Goal: Information Seeking & Learning: Learn about a topic

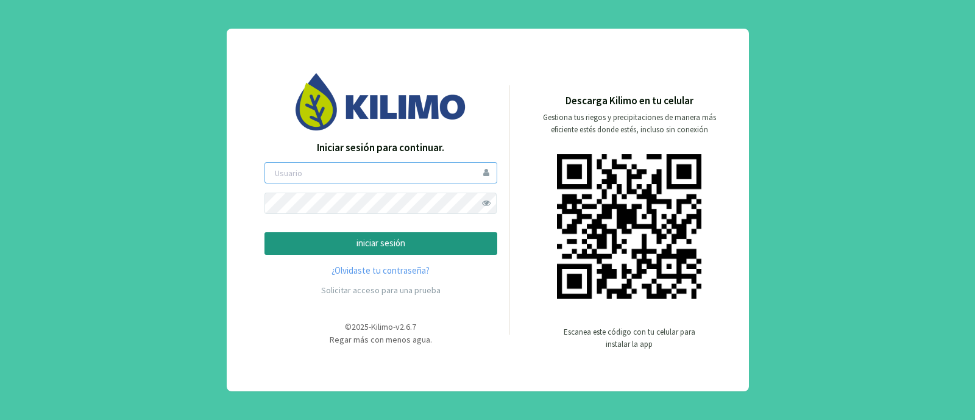
type input "mvriccetto"
click at [423, 244] on p "iniciar sesión" at bounding box center [381, 243] width 212 height 14
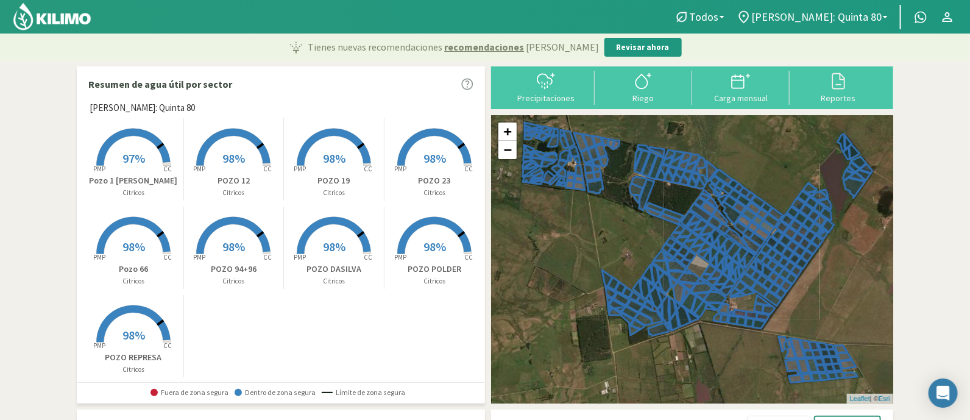
click at [147, 160] on rect at bounding box center [133, 166] width 97 height 97
click at [128, 151] on span "97%" at bounding box center [133, 157] width 23 height 15
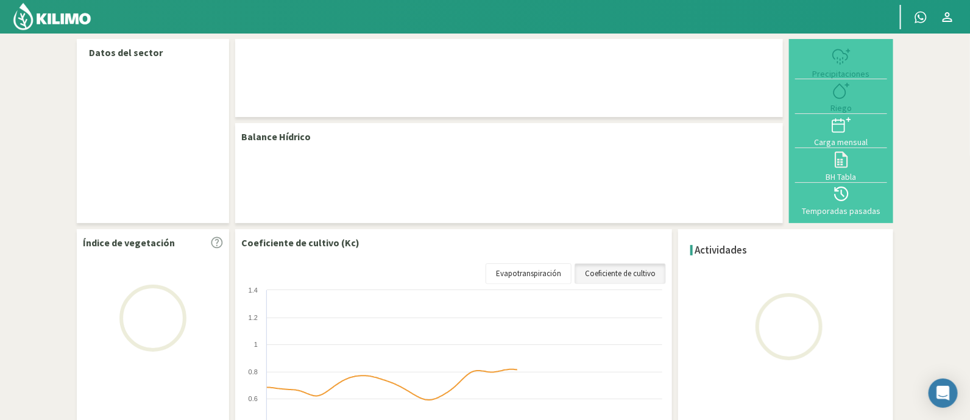
select select "6: Object"
select select "2: Object"
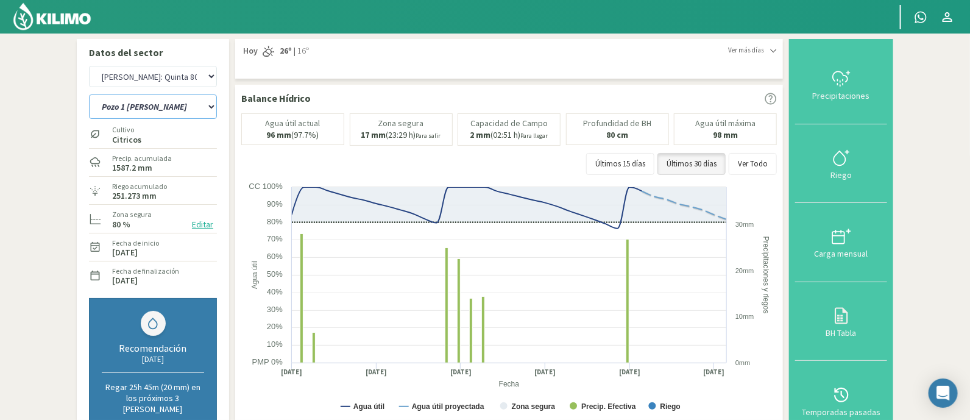
click at [202, 104] on select "POZO 12 POZO 19 Pozo 1 [PERSON_NAME] [PERSON_NAME] 23 [PERSON_NAME] 66 [PERSON_…" at bounding box center [153, 106] width 128 height 24
click at [187, 76] on select "[PERSON_NAME]: [PERSON_NAME]: [PERSON_NAME]: [PERSON_NAME]: Quinta 102 [PERSON_…" at bounding box center [153, 76] width 128 height 21
click at [837, 239] on icon at bounding box center [841, 236] width 19 height 19
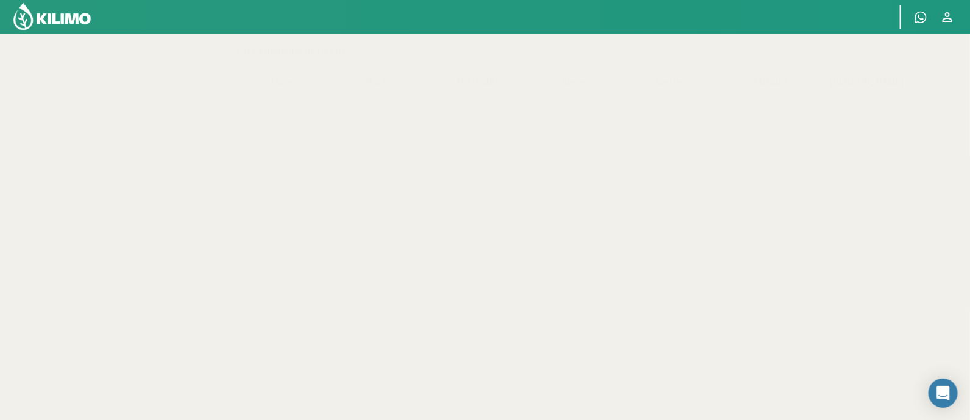
select select "6: Object"
select select "2: Object"
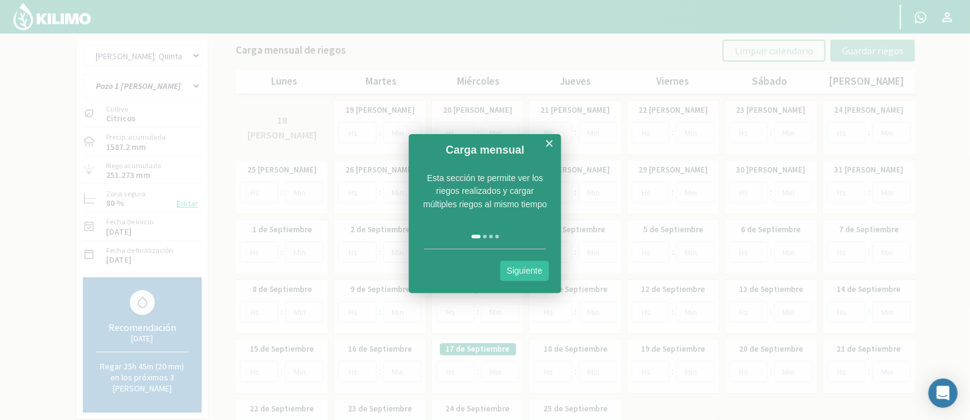
click at [550, 140] on link "×" at bounding box center [549, 143] width 9 height 15
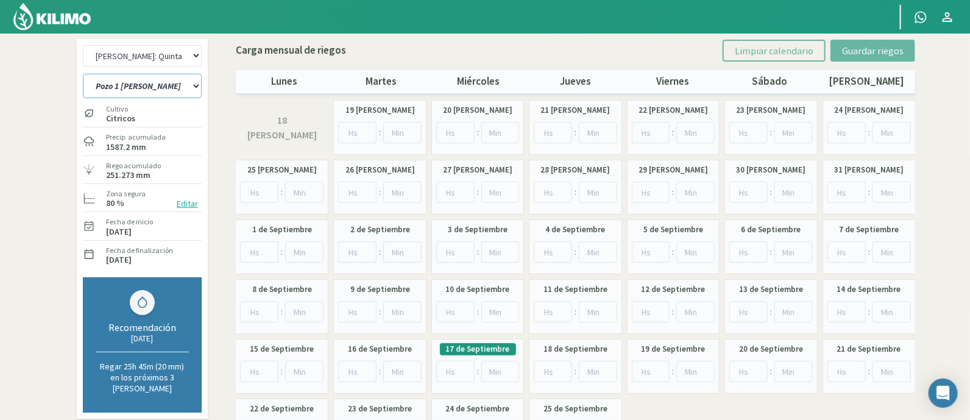
click at [171, 78] on select "POZO 12 POZO 19 Pozo 1 [PERSON_NAME] [PERSON_NAME] 23 [PERSON_NAME] 66 [PERSON_…" at bounding box center [142, 86] width 119 height 24
click at [21, 186] on section "[PERSON_NAME]: Aguiñagalde [PERSON_NAME]: [PERSON_NAME]: Quebracho [PERSON_NAME…" at bounding box center [485, 250] width 970 height 432
click at [171, 50] on select "[PERSON_NAME]: [PERSON_NAME]: [PERSON_NAME]: [PERSON_NAME]: Quinta 102 [PERSON_…" at bounding box center [142, 55] width 119 height 21
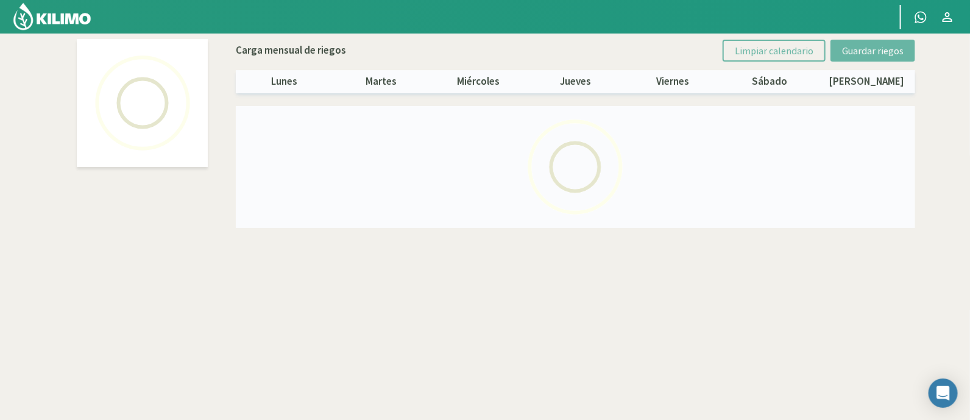
select select "3: Object"
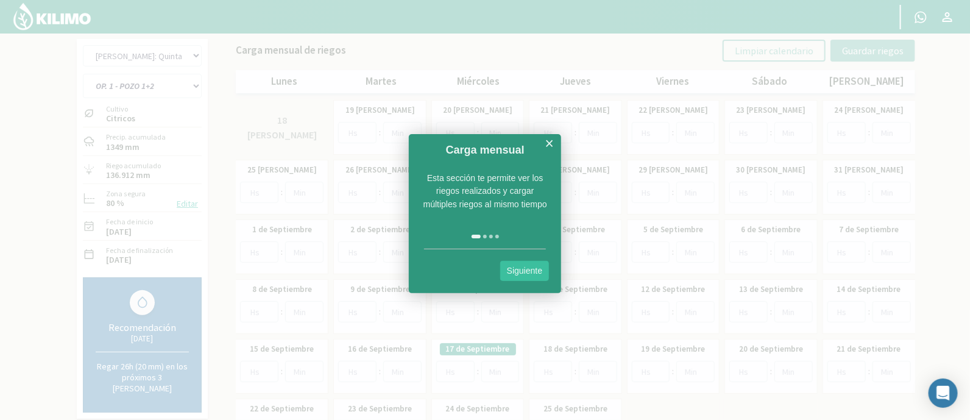
click at [528, 270] on link "Siguiente" at bounding box center [524, 271] width 49 height 20
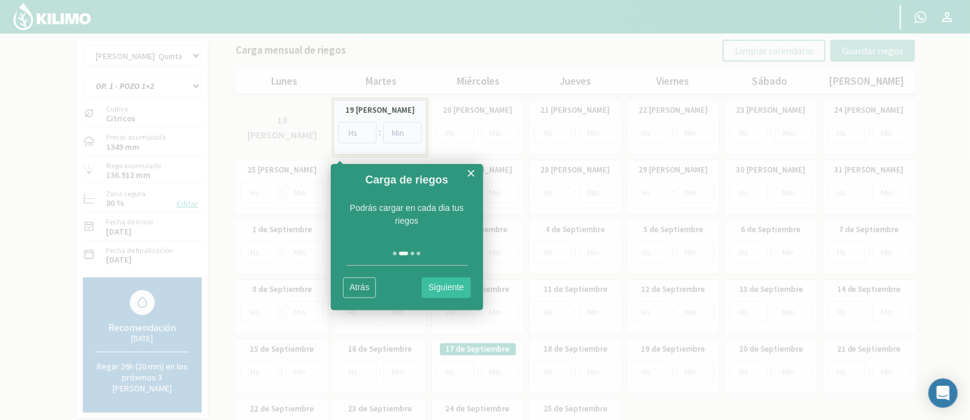
click at [444, 283] on link "Siguiente" at bounding box center [446, 287] width 49 height 20
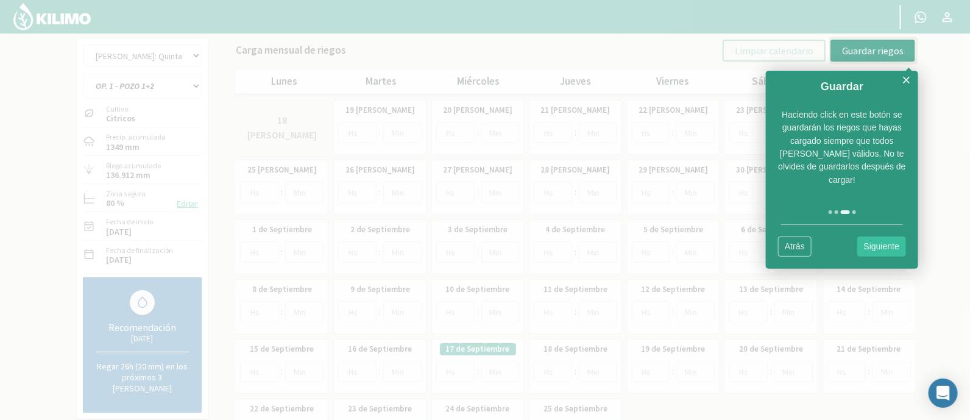
click at [874, 236] on link "Siguiente" at bounding box center [881, 246] width 49 height 20
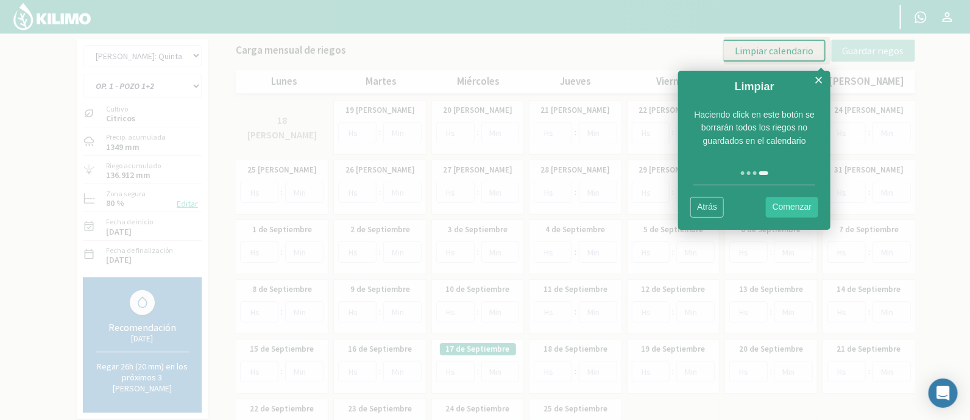
click at [777, 205] on link "Comenzar" at bounding box center [792, 207] width 53 height 20
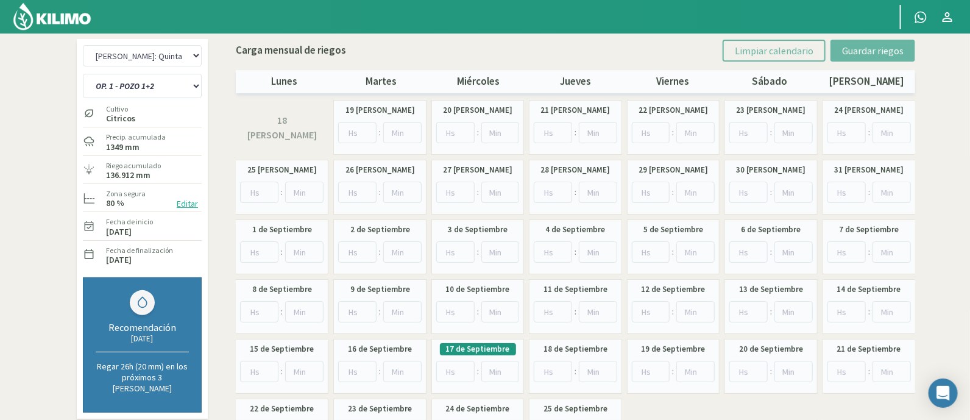
click at [27, 13] on img at bounding box center [52, 16] width 80 height 29
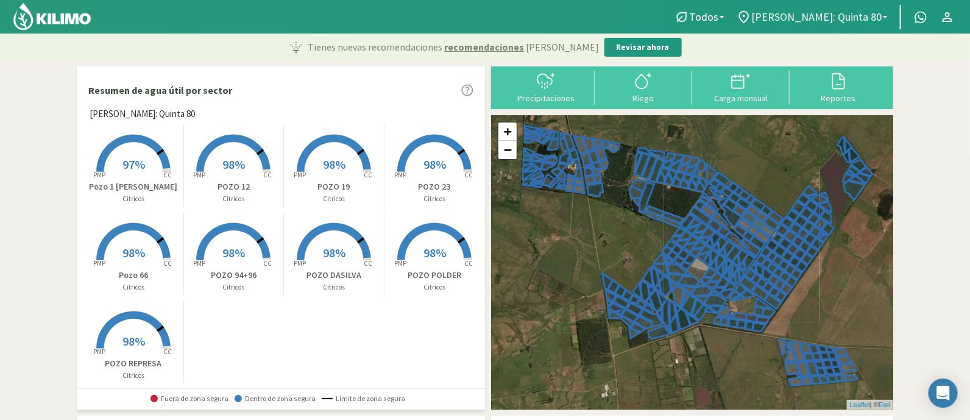
click at [826, 13] on span "[PERSON_NAME]: Quinta 80" at bounding box center [816, 16] width 130 height 13
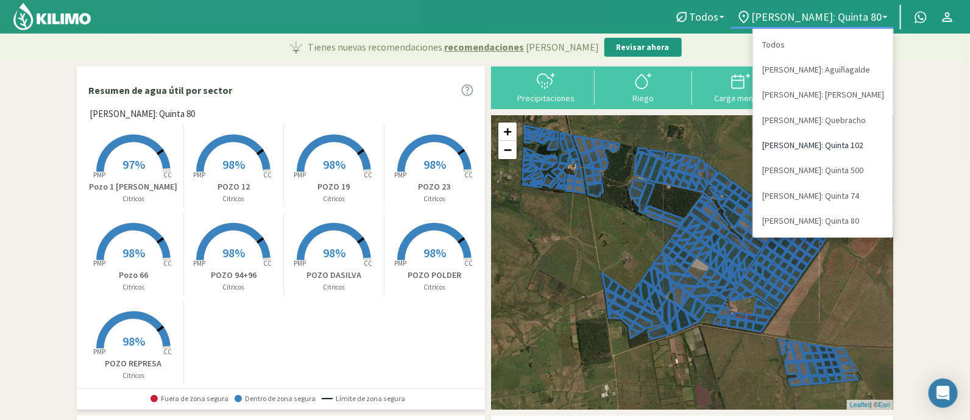
click at [833, 149] on link "[PERSON_NAME]: Quinta 102" at bounding box center [823, 145] width 140 height 25
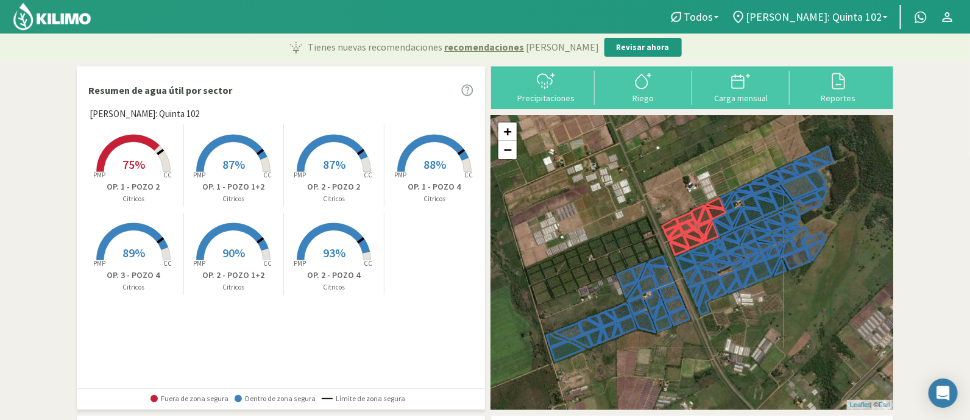
click at [155, 172] on rect at bounding box center [133, 172] width 97 height 97
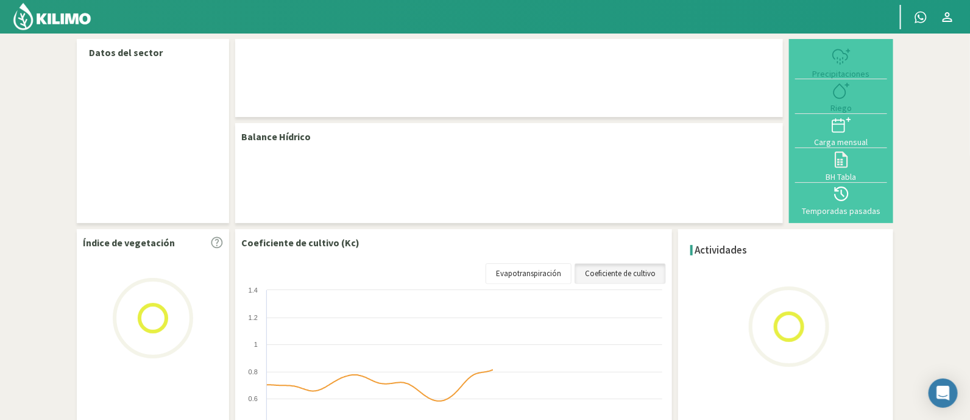
select select "3: Object"
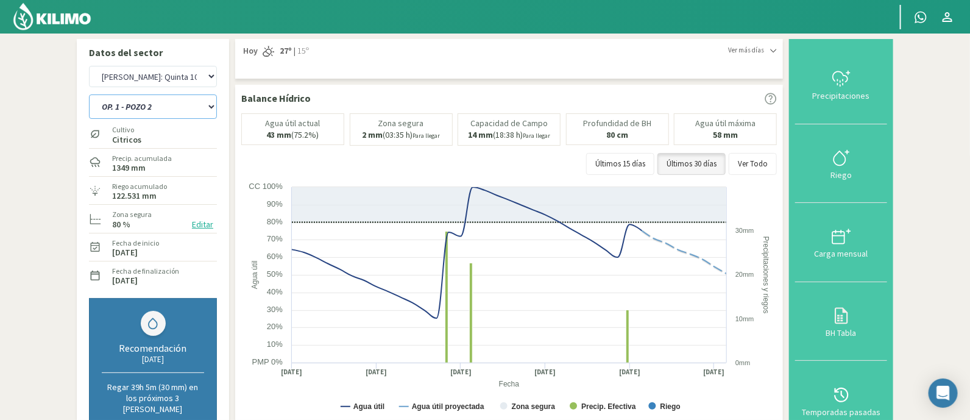
click at [189, 102] on select "OP. 1 - POZO 1+2 OP. 1 - POZO 2 OP. 1 - POZO 4 OP. 2 - POZO 1+2 OP. 2 - POZO 2 …" at bounding box center [153, 106] width 128 height 24
select select "2: Object"
click at [89, 94] on select "OP. 1 - POZO 1+2 OP. 1 - POZO 2 OP. 1 - POZO 4 OP. 2 - POZO 1+2 OP. 2 - POZO 2 …" at bounding box center [153, 106] width 128 height 24
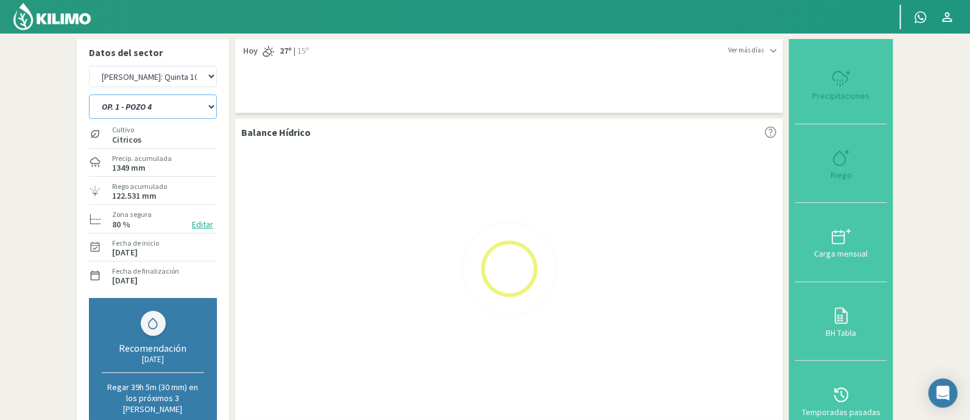
select select "10: Object"
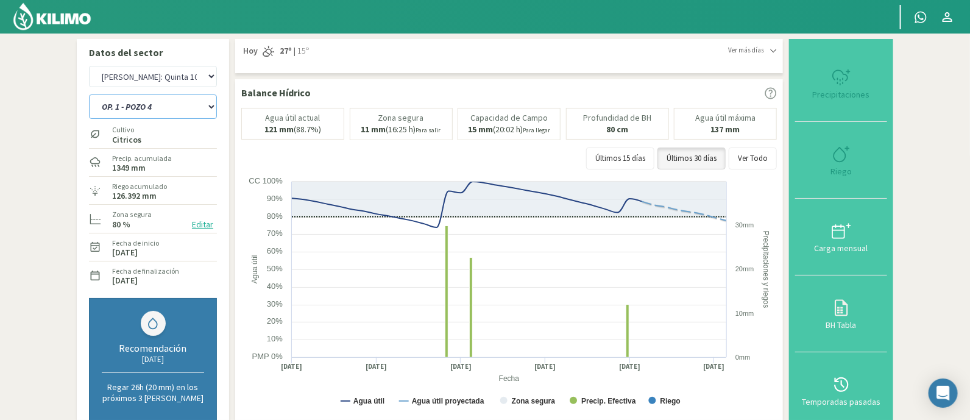
click at [659, 313] on rect at bounding box center [510, 297] width 539 height 244
click at [172, 104] on select "OP. 1 - POZO 1+2 OP. 1 - POZO 2 OP. 1 - POZO 4 OP. 2 - POZO 1+2 OP. 2 - POZO 2 …" at bounding box center [153, 106] width 128 height 24
select select "11: Object"
click at [89, 94] on select "OP. 1 - POZO 1+2 OP. 1 - POZO 2 OP. 1 - POZO 4 OP. 2 - POZO 1+2 OP. 2 - POZO 2 …" at bounding box center [153, 106] width 128 height 24
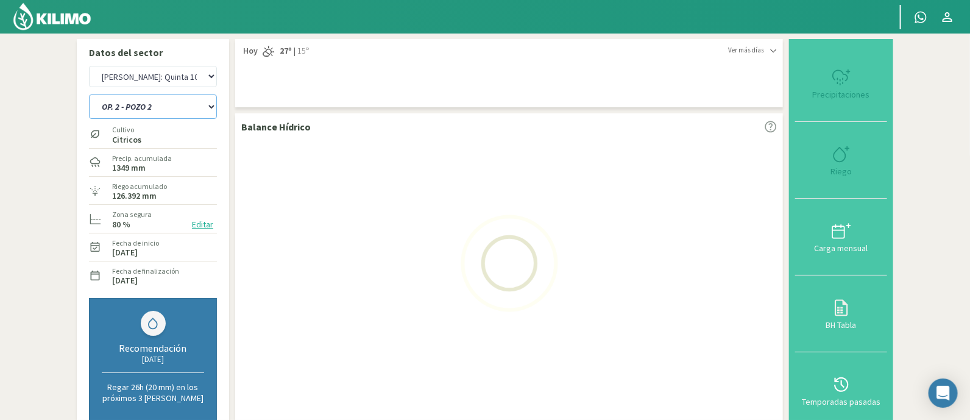
select select "17: Object"
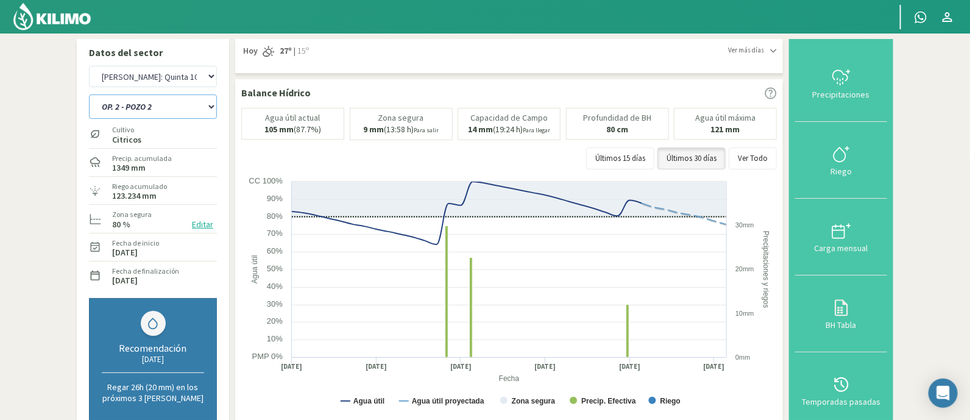
click at [177, 110] on select "OP. 1 - POZO 1+2 OP. 1 - POZO 2 OP. 1 - POZO 4 OP. 2 - POZO 1+2 OP. 2 - POZO 2 …" at bounding box center [153, 106] width 128 height 24
select select "19: Object"
click at [89, 94] on select "OP. 1 - POZO 1+2 OP. 1 - POZO 2 OP. 1 - POZO 4 OP. 2 - POZO 1+2 OP. 2 - POZO 2 …" at bounding box center [153, 106] width 128 height 24
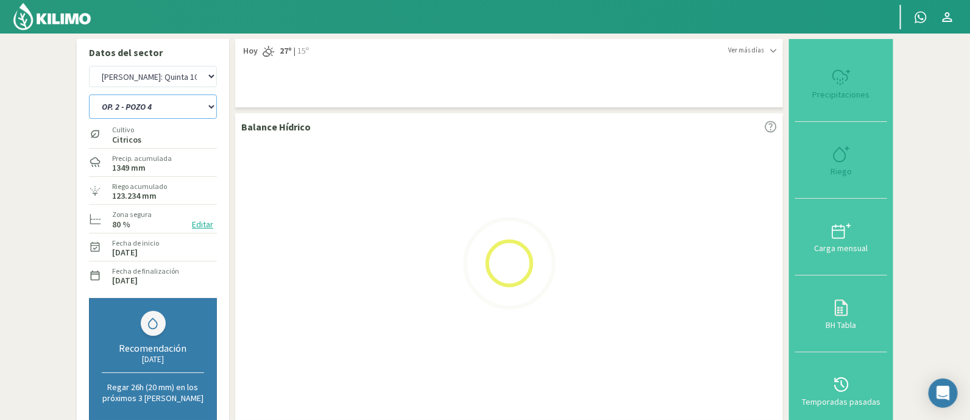
select select "24: Object"
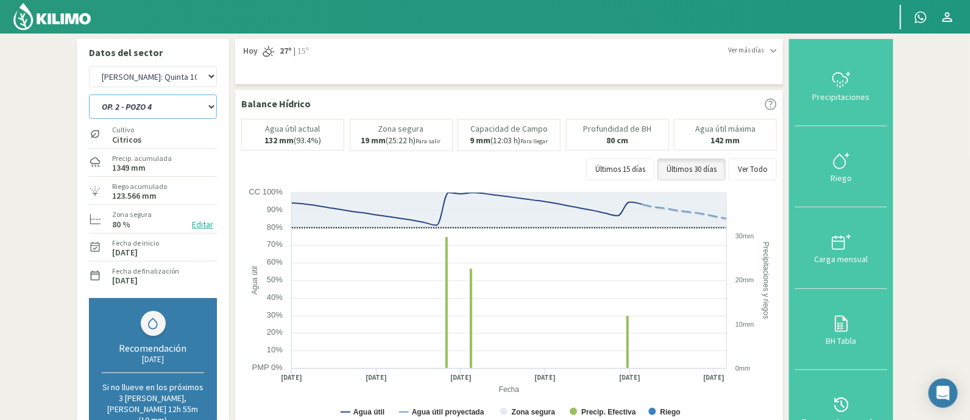
click at [169, 109] on select "OP. 1 - POZO 1+2 OP. 1 - POZO 2 OP. 1 - POZO 4 OP. 2 - POZO 1+2 OP. 2 - POZO 2 …" at bounding box center [153, 106] width 128 height 24
click at [89, 94] on select "OP. 1 - POZO 1+2 OP. 1 - POZO 2 OP. 1 - POZO 4 OP. 2 - POZO 1+2 OP. 2 - POZO 2 …" at bounding box center [153, 106] width 128 height 24
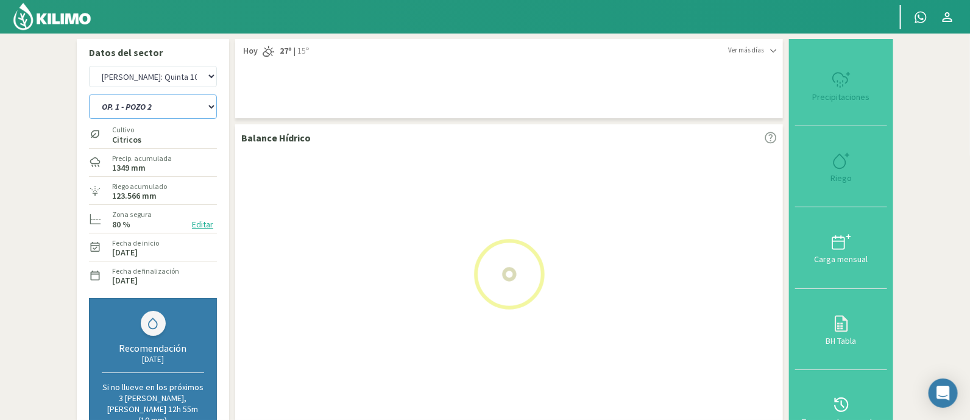
select select "26: Object"
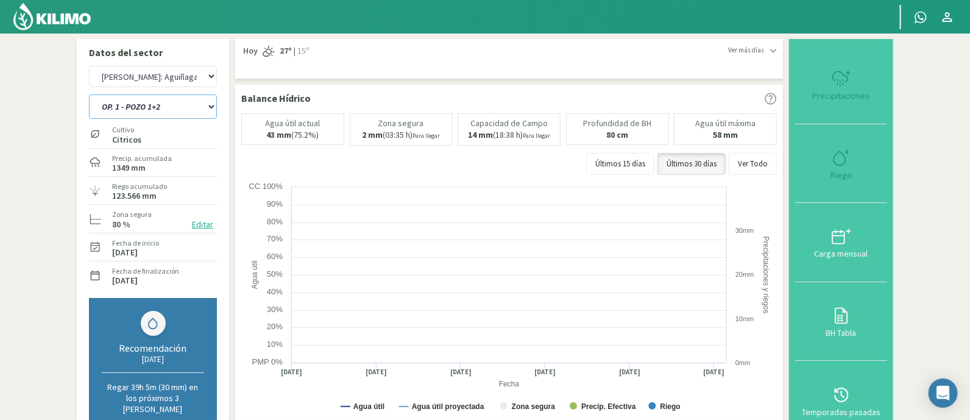
select select "31: Object"
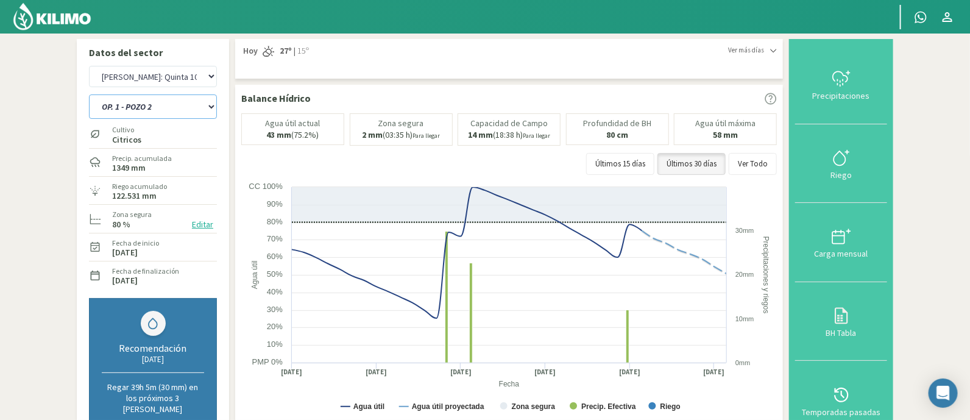
click at [162, 110] on select "OP. 1 - POZO 1+2 OP. 1 - POZO 2 OP. 1 - POZO 4 OP. 2 - POZO 1+2 OP. 2 - POZO 2 …" at bounding box center [153, 106] width 128 height 24
click at [89, 94] on select "OP. 1 - POZO 1+2 OP. 1 - POZO 2 OP. 1 - POZO 4 OP. 2 - POZO 1+2 OP. 2 - POZO 2 …" at bounding box center [153, 106] width 128 height 24
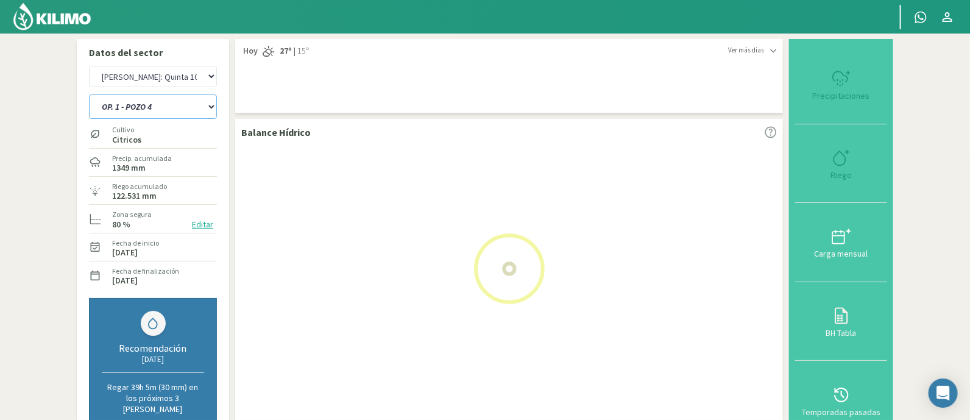
select select "29: Object"
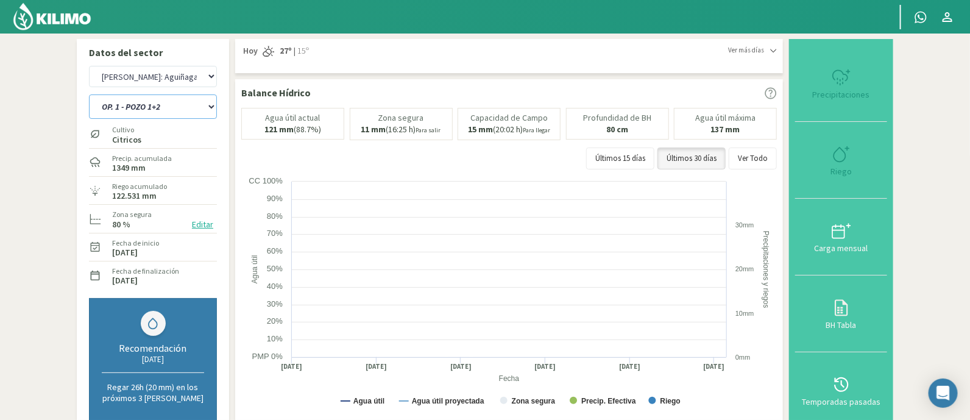
select select "38: Object"
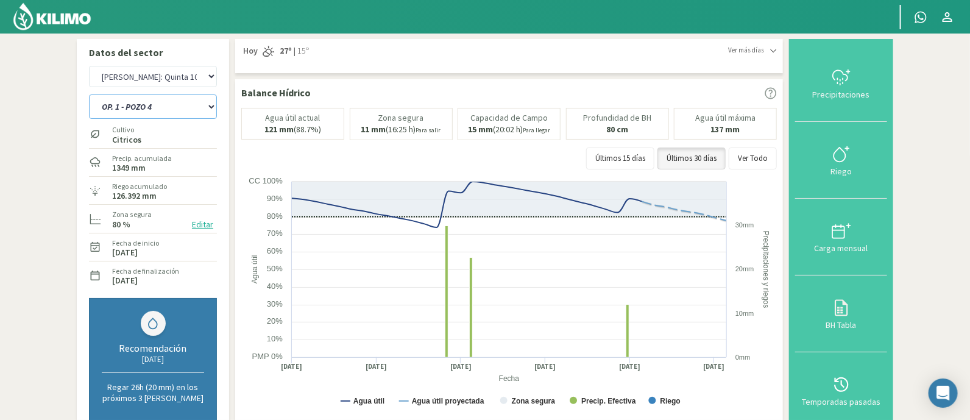
click at [180, 108] on select "OP. 1 - POZO 1+2 OP. 1 - POZO 2 OP. 1 - POZO 4 OP. 2 - POZO 1+2 OP. 2 - POZO 2 …" at bounding box center [153, 106] width 128 height 24
click at [89, 94] on select "OP. 1 - POZO 1+2 OP. 1 - POZO 2 OP. 1 - POZO 4 OP. 2 - POZO 1+2 OP. 2 - POZO 2 …" at bounding box center [153, 106] width 128 height 24
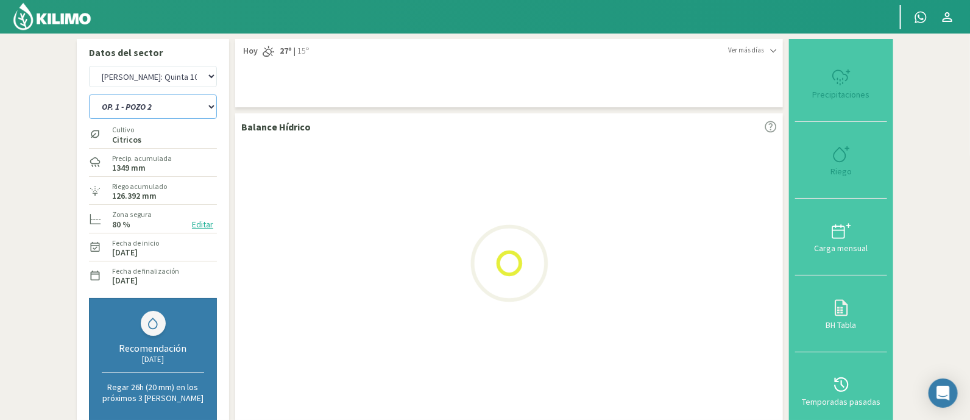
select select "37: Object"
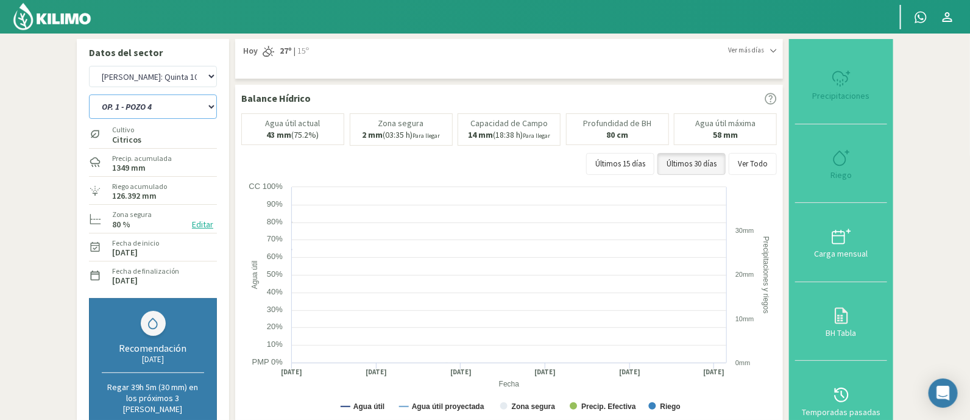
select select "45: Object"
select select "43: Object"
